Goal: Information Seeking & Learning: Understand process/instructions

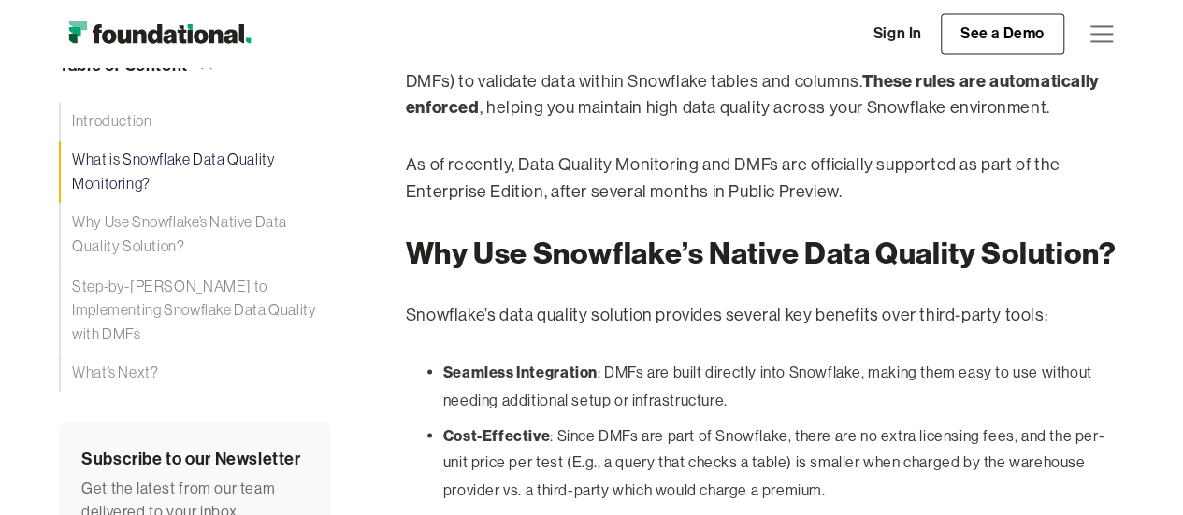
scroll to position [1777, 0]
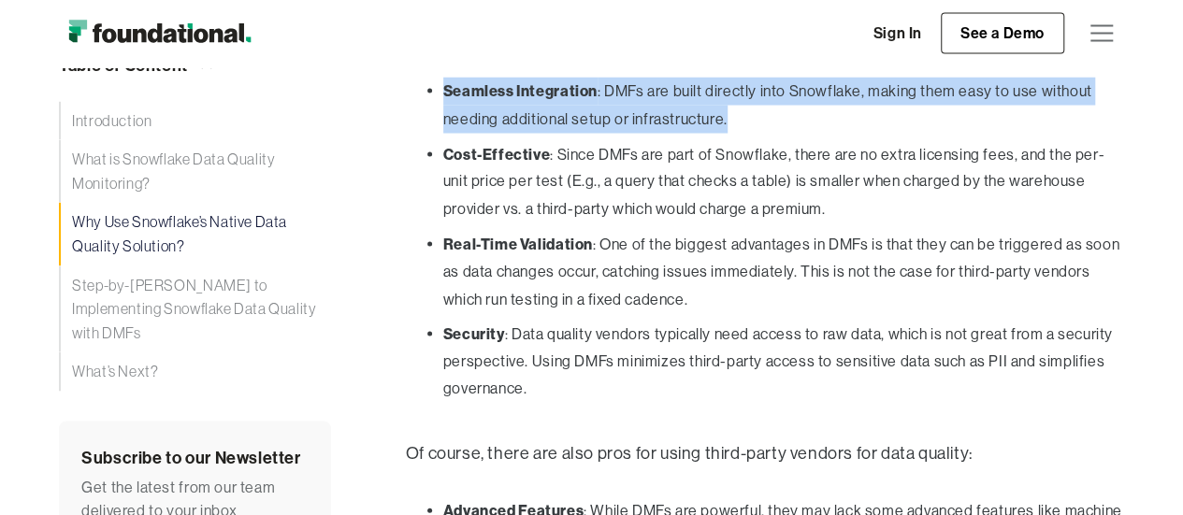
drag, startPoint x: 445, startPoint y: 94, endPoint x: 726, endPoint y: 122, distance: 281.9
click at [726, 122] on li "Seamless Integration : DMFs are built directly into Snowflake, making them easy…" at bounding box center [783, 106] width 681 height 56
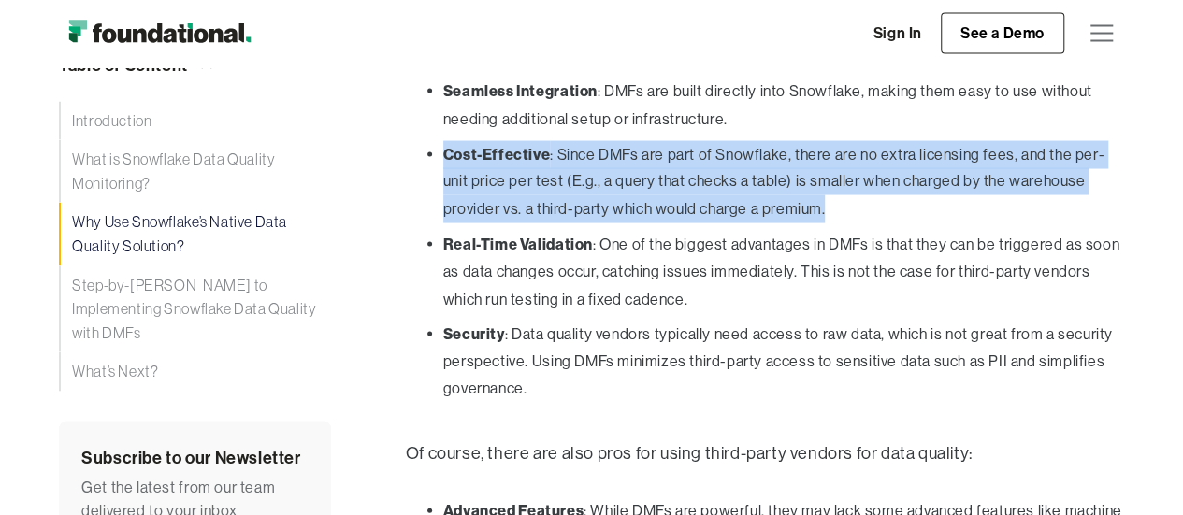
drag, startPoint x: 440, startPoint y: 154, endPoint x: 770, endPoint y: 205, distance: 333.9
click at [770, 205] on ul "Seamless Integration : DMFs are built directly into Snowflake, making them easy…" at bounding box center [765, 244] width 718 height 333
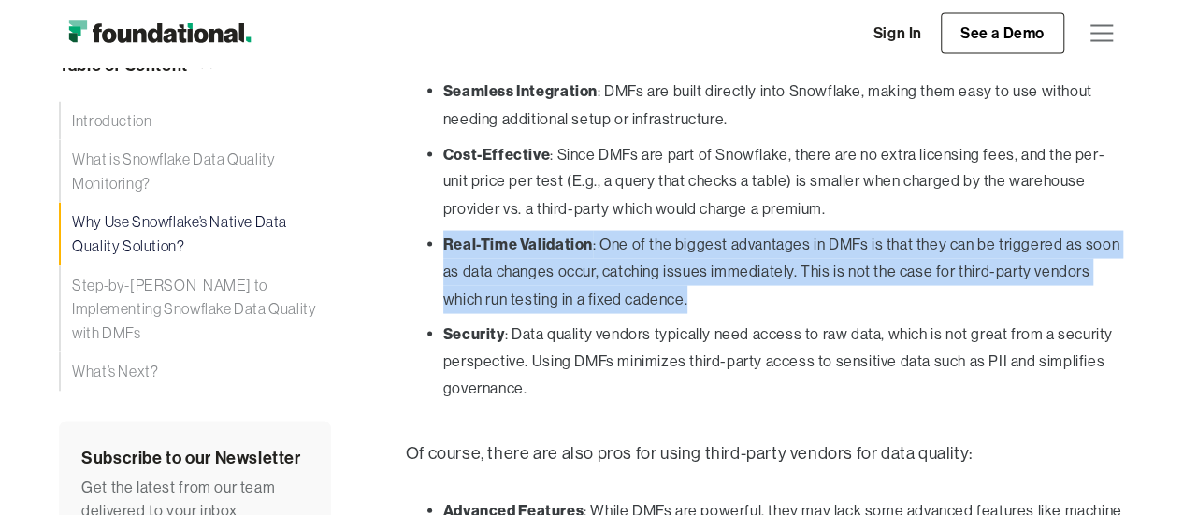
drag, startPoint x: 440, startPoint y: 238, endPoint x: 694, endPoint y: 308, distance: 262.7
click at [694, 308] on ul "Seamless Integration : DMFs are built directly into Snowflake, making them easy…" at bounding box center [765, 244] width 718 height 333
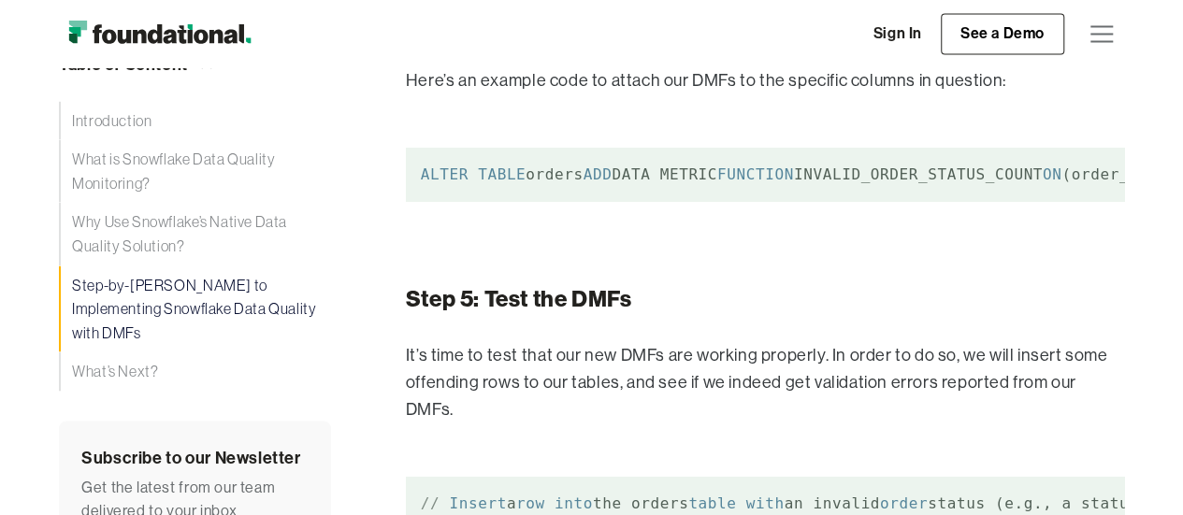
scroll to position [5424, 0]
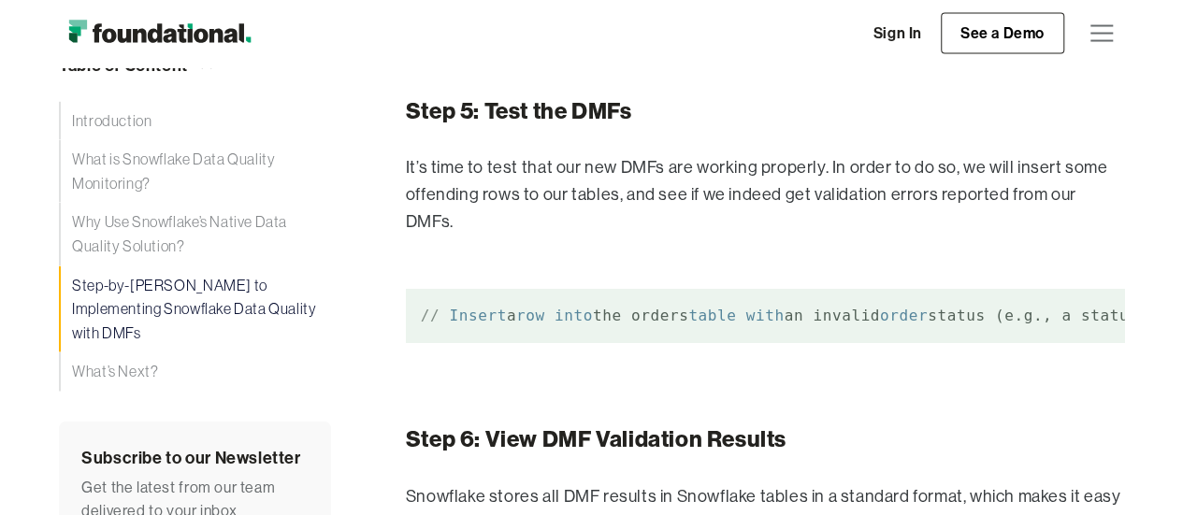
drag, startPoint x: 422, startPoint y: 212, endPoint x: 1029, endPoint y: 225, distance: 607.0
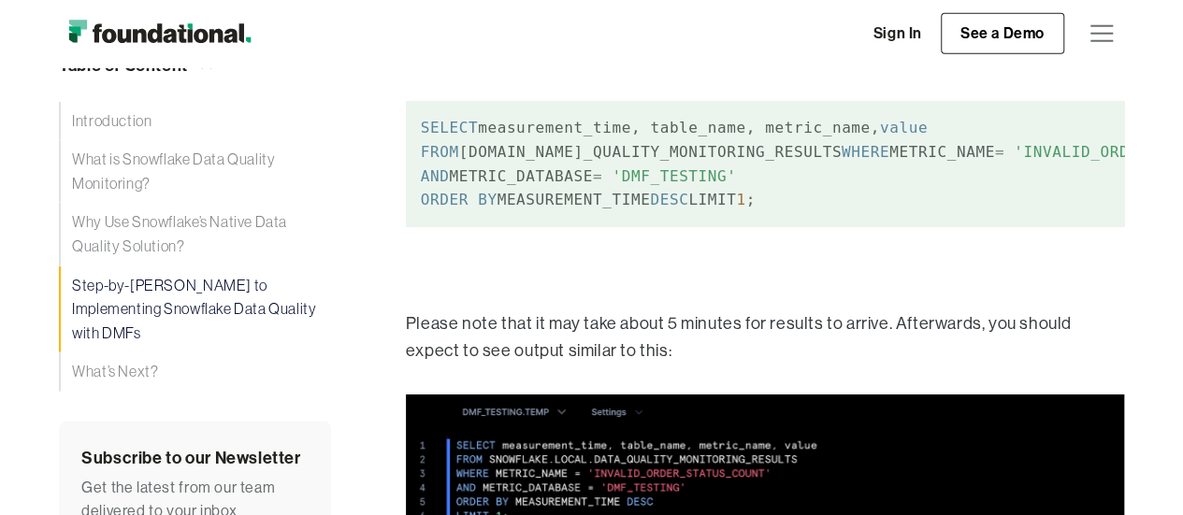
scroll to position [6265, 0]
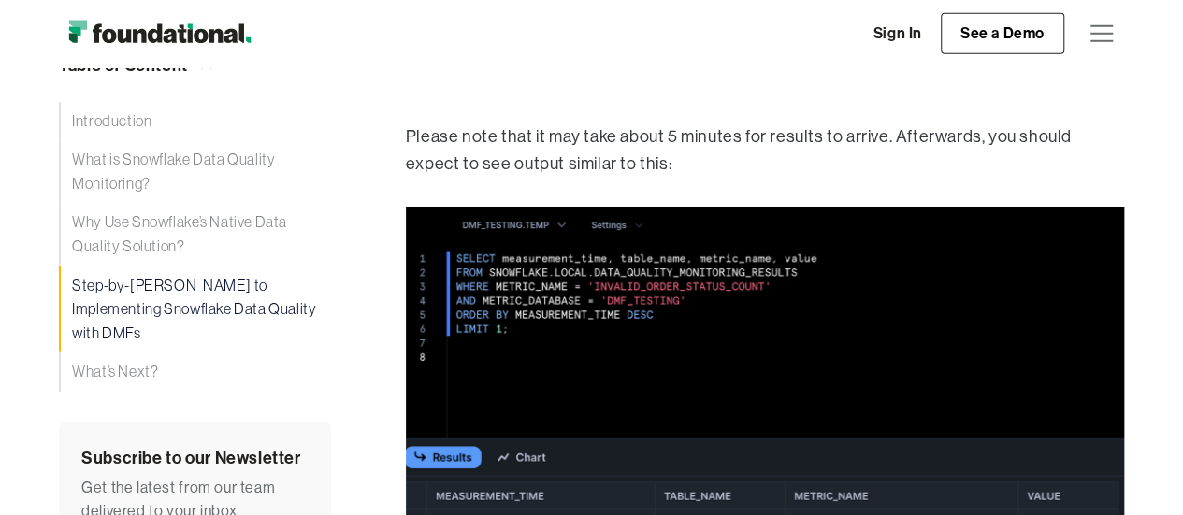
drag, startPoint x: 483, startPoint y: 194, endPoint x: 658, endPoint y: 184, distance: 175.1
drag, startPoint x: 421, startPoint y: 388, endPoint x: 954, endPoint y: 409, distance: 533.4
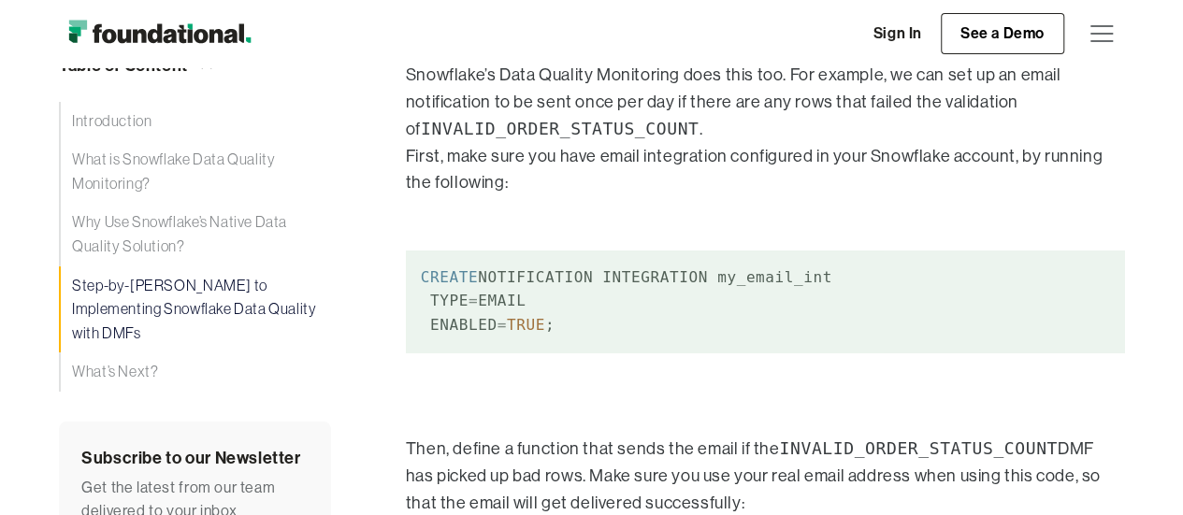
scroll to position [7200, 0]
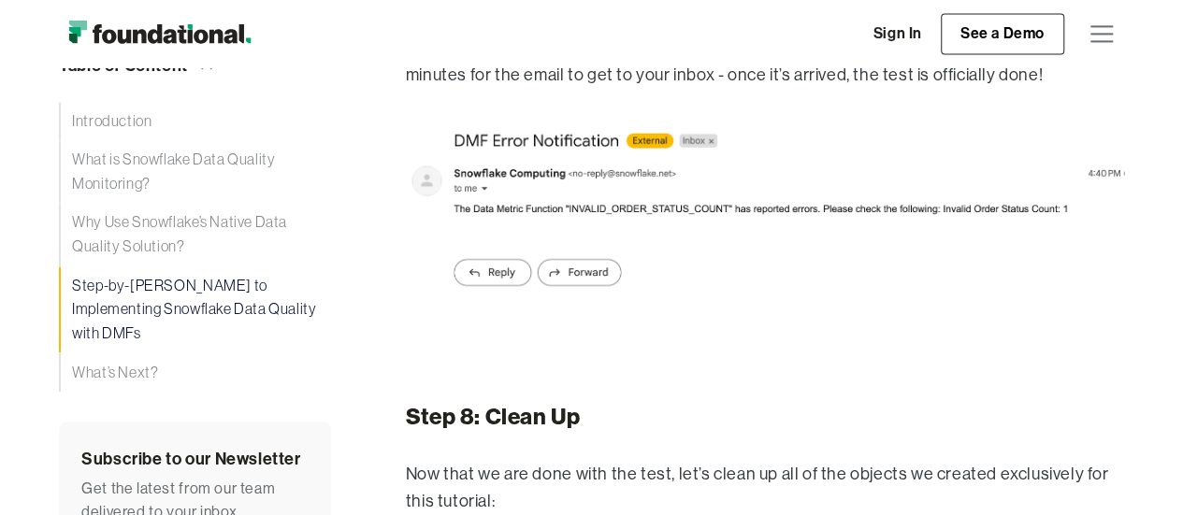
scroll to position [8603, 0]
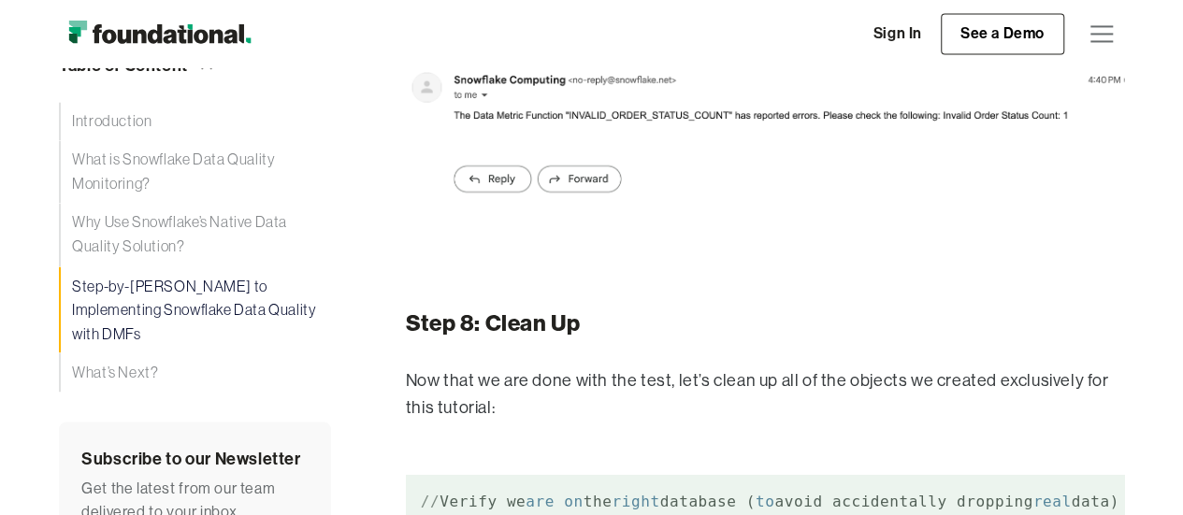
drag, startPoint x: 429, startPoint y: 235, endPoint x: 857, endPoint y: 381, distance: 451.6
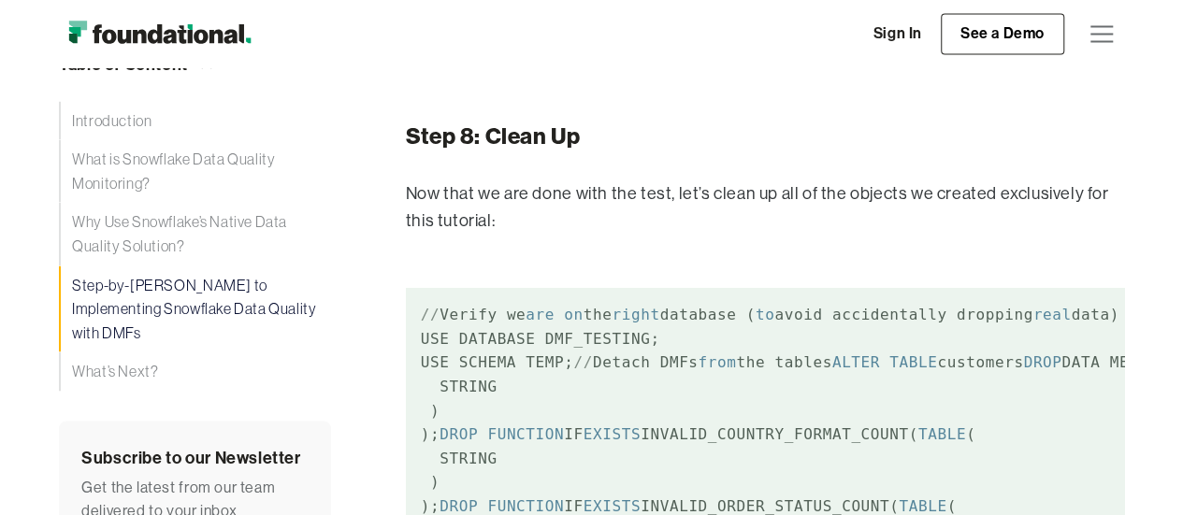
scroll to position [8884, 0]
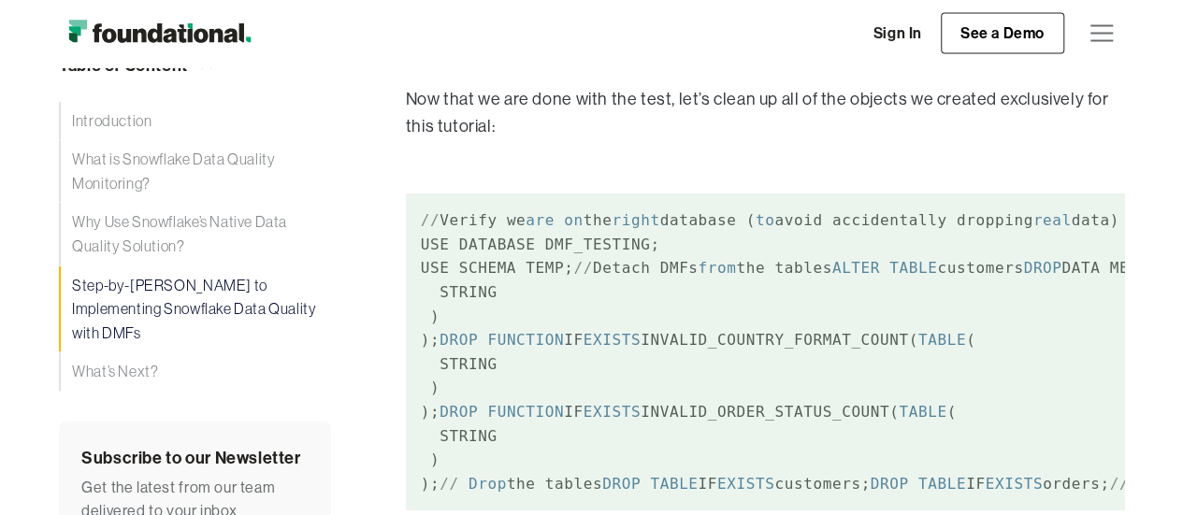
drag, startPoint x: 428, startPoint y: 129, endPoint x: 724, endPoint y: 408, distance: 406.2
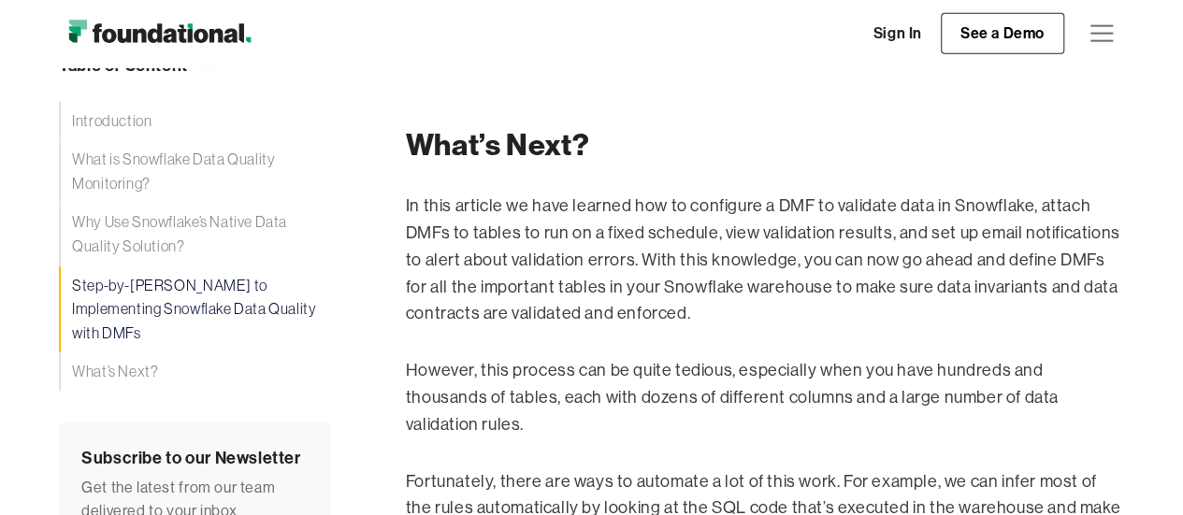
scroll to position [9445, 0]
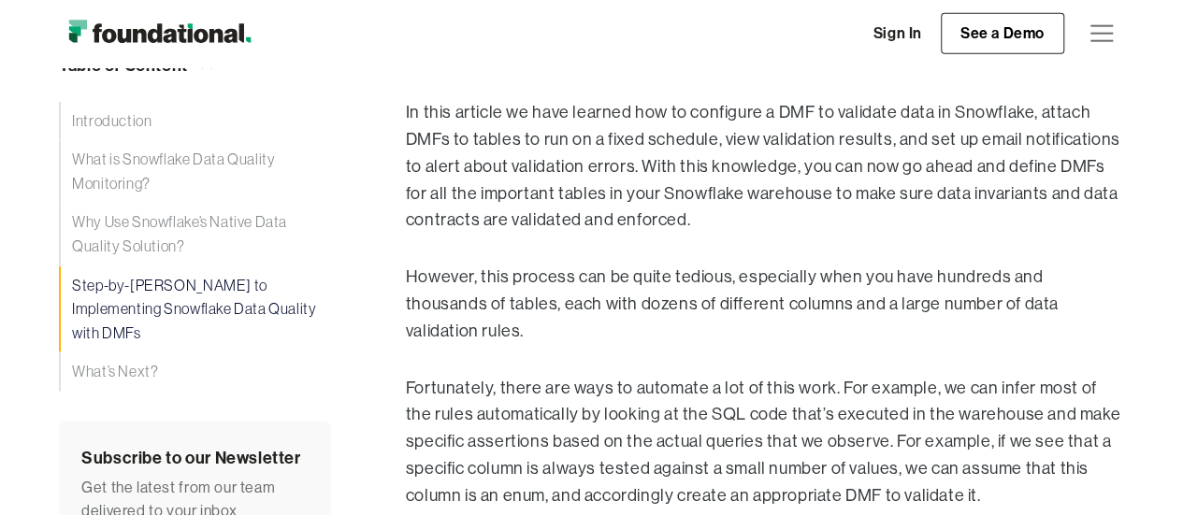
drag, startPoint x: 541, startPoint y: 209, endPoint x: 649, endPoint y: 317, distance: 152.7
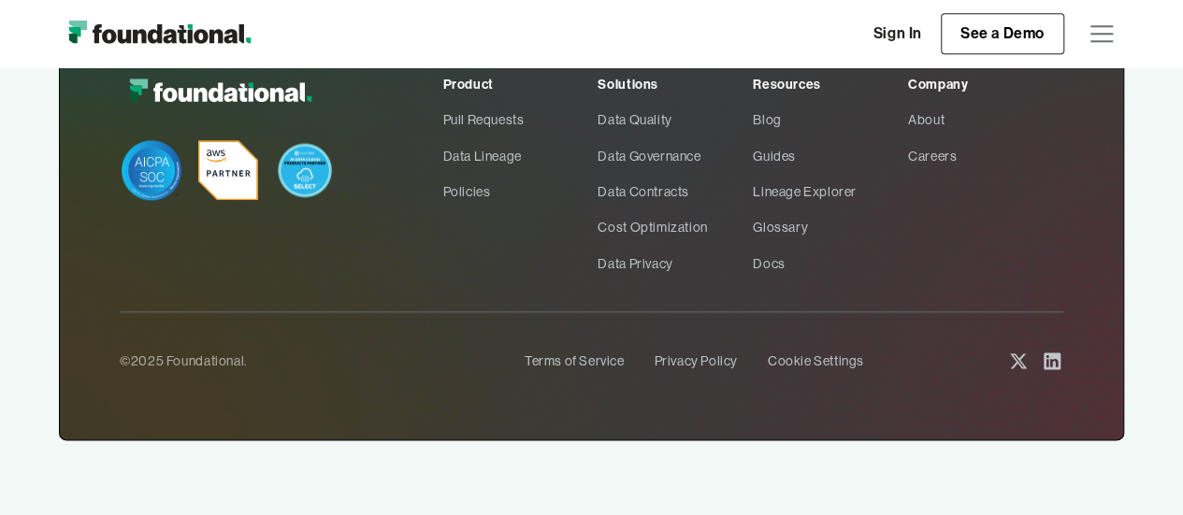
scroll to position [11970, 0]
